Goal: Information Seeking & Learning: Find specific fact

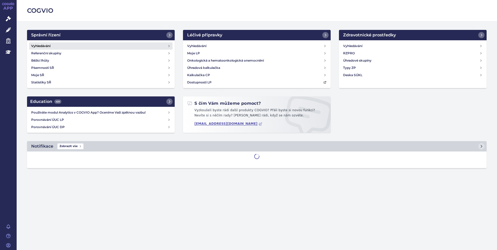
click at [51, 46] on link "Vyhledávání" at bounding box center [101, 45] width 144 height 7
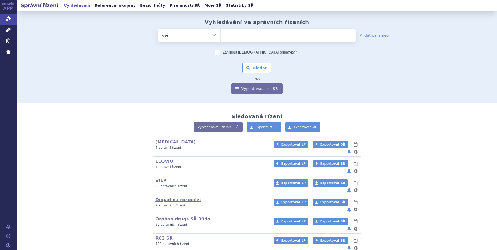
click at [253, 34] on ul at bounding box center [288, 34] width 135 height 11
click at [221, 34] on select at bounding box center [221, 35] width 0 height 13
paste input "SUKLS238671/2025"
type input "SUKLS238671/2025"
select select "SUKLS238671/2025"
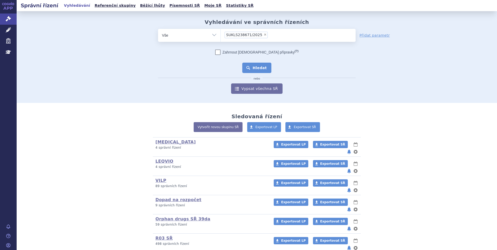
click at [245, 70] on button "Hledat" at bounding box center [256, 68] width 29 height 10
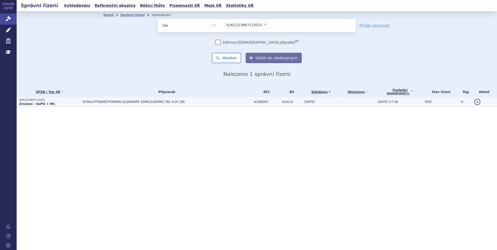
click at [86, 105] on td "SITAGLIPTIN/METFORMIN GLENMARK 50MG/1000MG TBL FLM 196" at bounding box center [165, 102] width 171 height 10
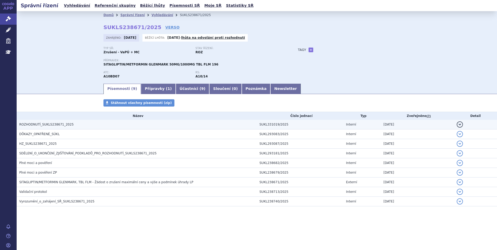
click at [73, 125] on h3 "ROZHODNUTÍ_SUKLS238671_2025" at bounding box center [138, 124] width 238 height 5
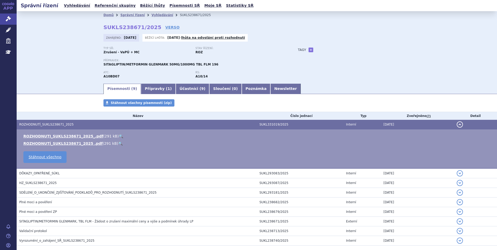
click at [119, 136] on link "🔍" at bounding box center [121, 136] width 4 height 4
